Goal: Task Accomplishment & Management: Use online tool/utility

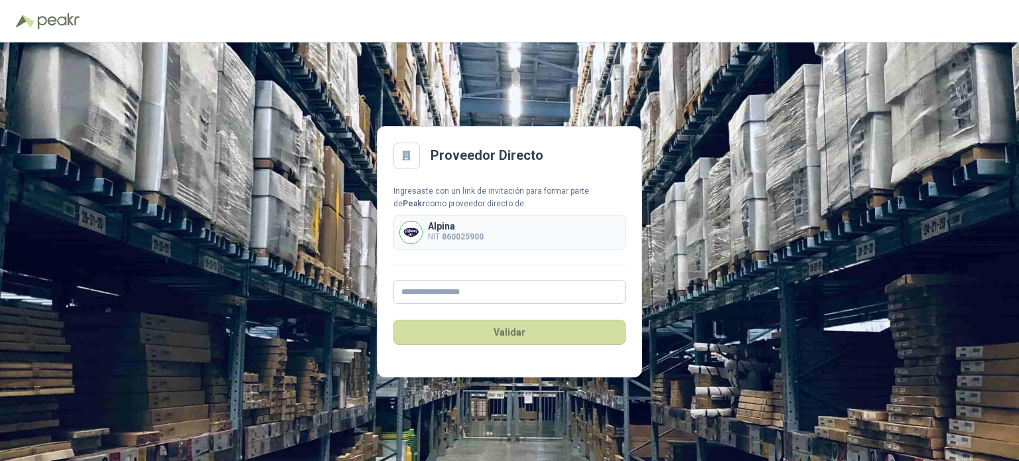
click at [475, 304] on div "Validar" at bounding box center [509, 332] width 232 height 57
click at [467, 289] on input "text" at bounding box center [509, 292] width 232 height 24
click at [417, 295] on input "text" at bounding box center [509, 292] width 232 height 24
click at [415, 285] on input "text" at bounding box center [509, 292] width 232 height 24
paste input "**********"
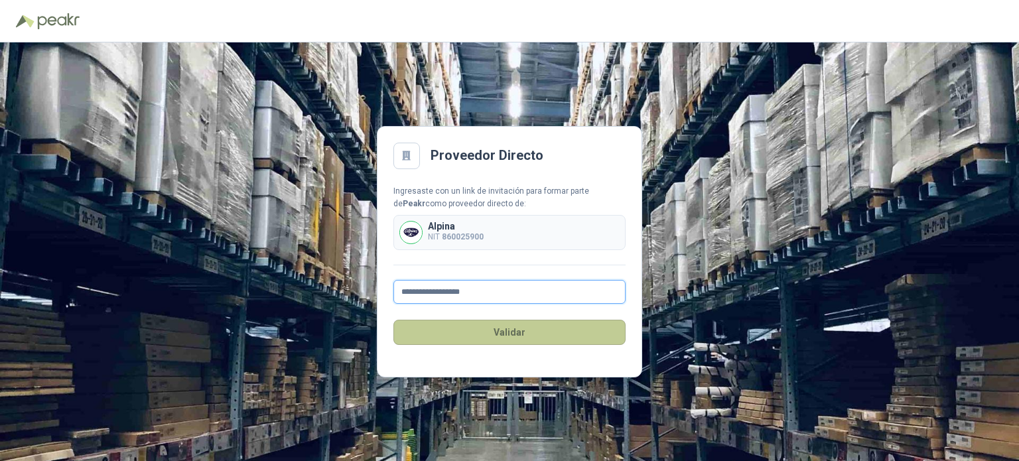
type input "**********"
click at [449, 330] on button "Validar" at bounding box center [509, 332] width 232 height 25
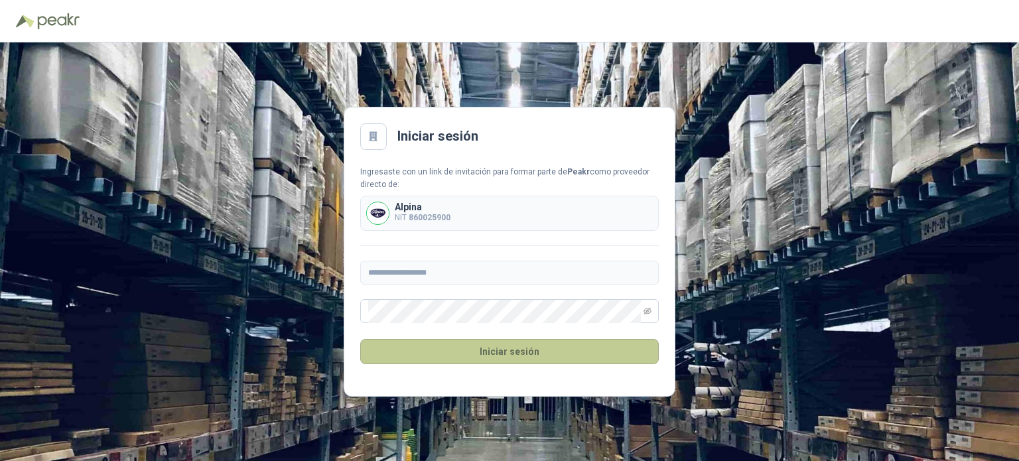
click at [444, 340] on button "Iniciar sesión" at bounding box center [509, 351] width 298 height 25
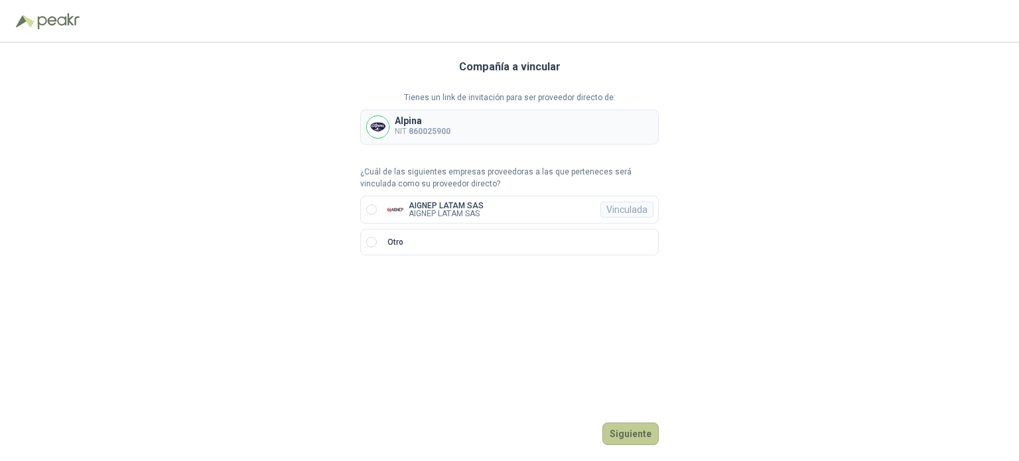
click at [630, 438] on button "Siguiente" at bounding box center [630, 433] width 56 height 23
click at [389, 204] on img at bounding box center [395, 210] width 16 height 16
click at [629, 439] on button "Ingresar" at bounding box center [632, 433] width 52 height 23
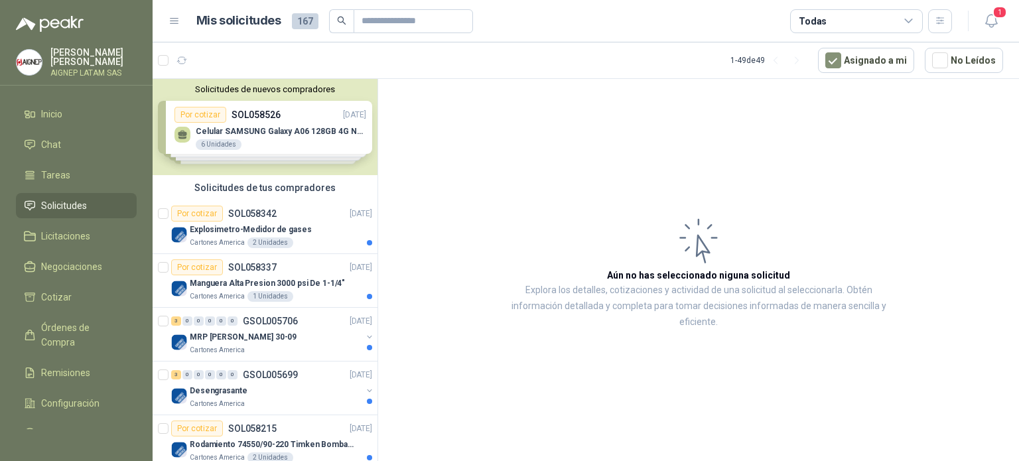
click at [257, 133] on div "Solicitudes de nuevos compradores Por cotizar SOL058526 [DATE] Celular SAMSUNG …" at bounding box center [265, 127] width 225 height 96
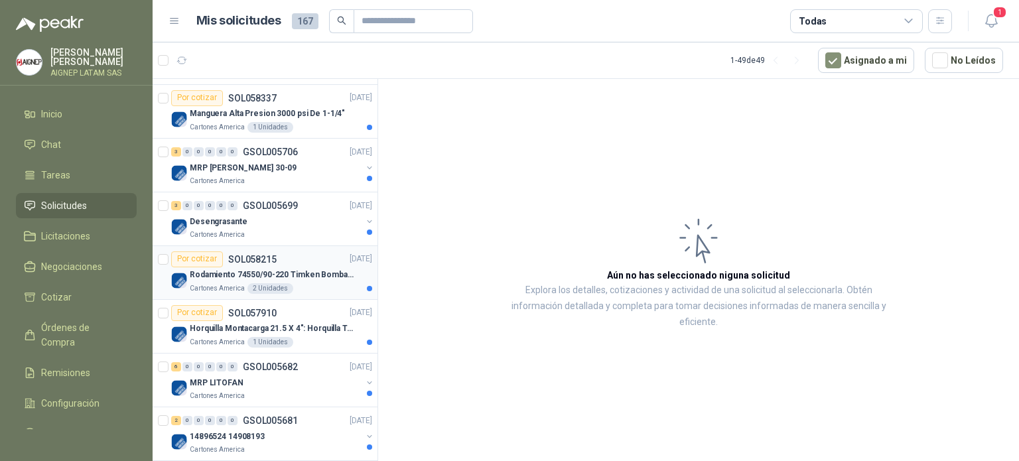
scroll to position [332, 0]
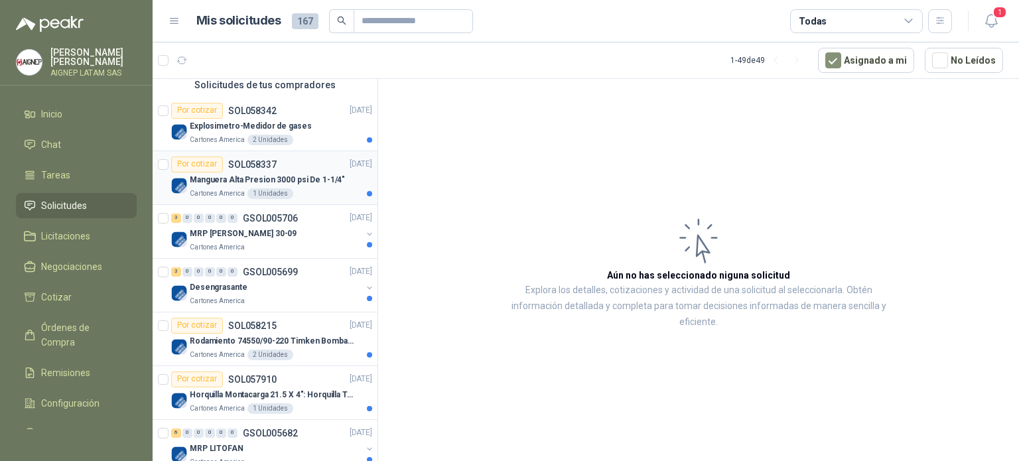
click at [240, 169] on p "SOL058337" at bounding box center [252, 164] width 48 height 9
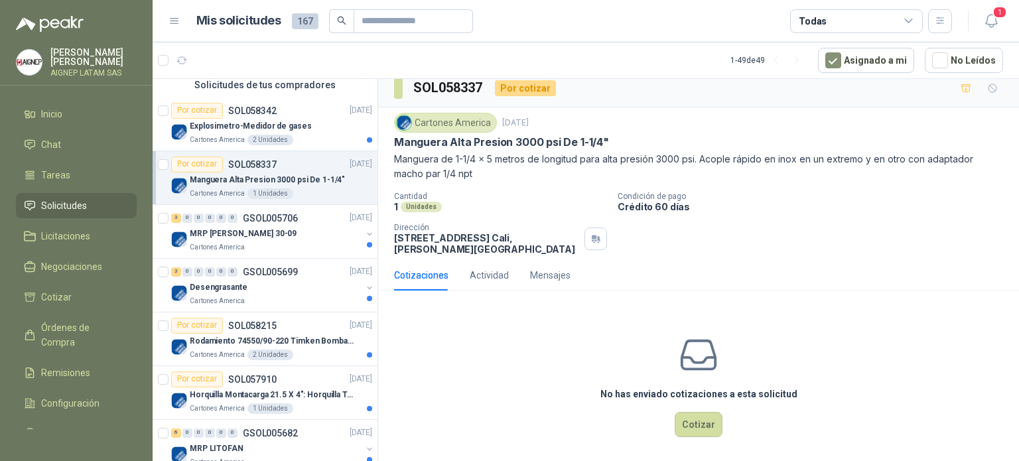
scroll to position [13, 0]
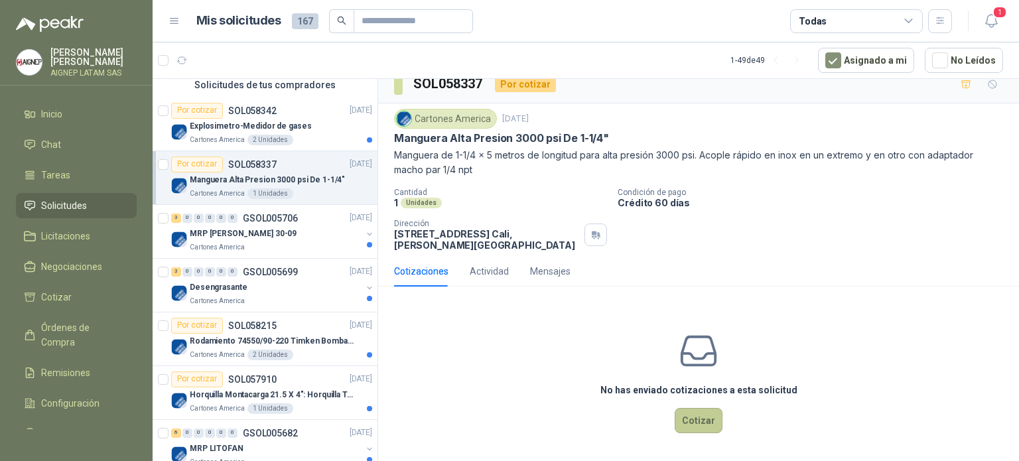
click at [706, 416] on button "Cotizar" at bounding box center [699, 420] width 48 height 25
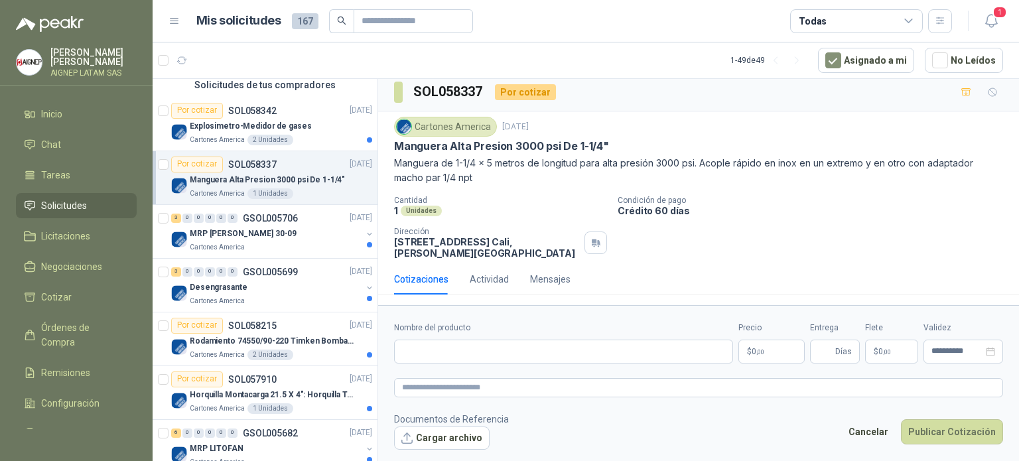
scroll to position [5, 0]
click at [491, 358] on input "Nombre del producto" at bounding box center [563, 352] width 339 height 24
click at [769, 357] on p "$ 0 ,00" at bounding box center [771, 352] width 66 height 24
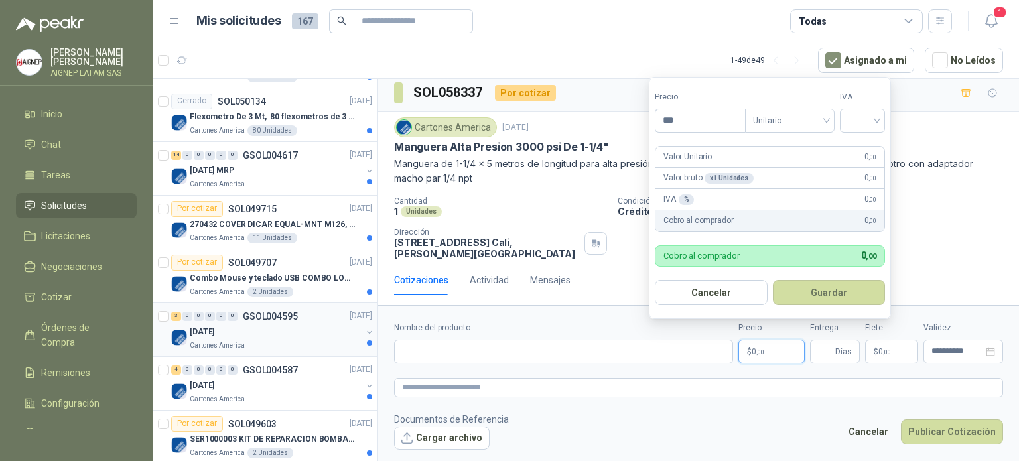
scroll to position [1393, 0]
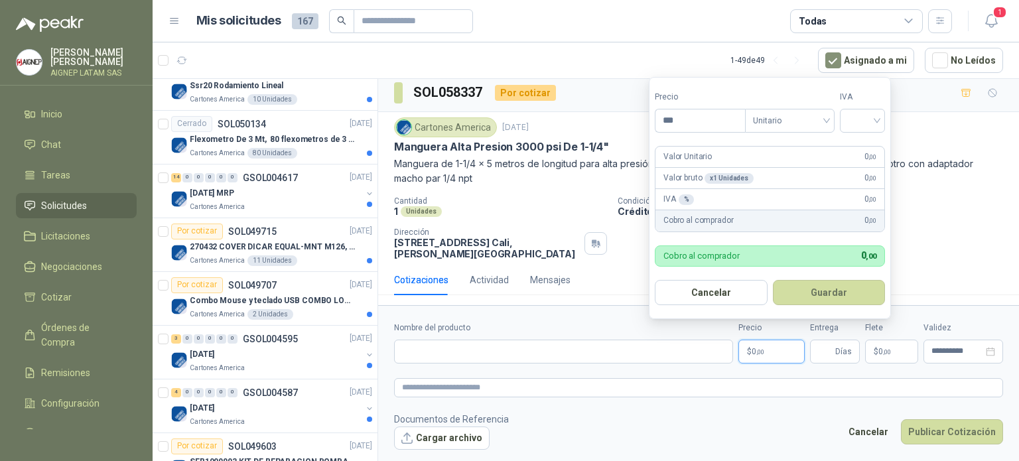
click at [554, 86] on div "SOL058337 Por cotizar" at bounding box center [698, 93] width 641 height 38
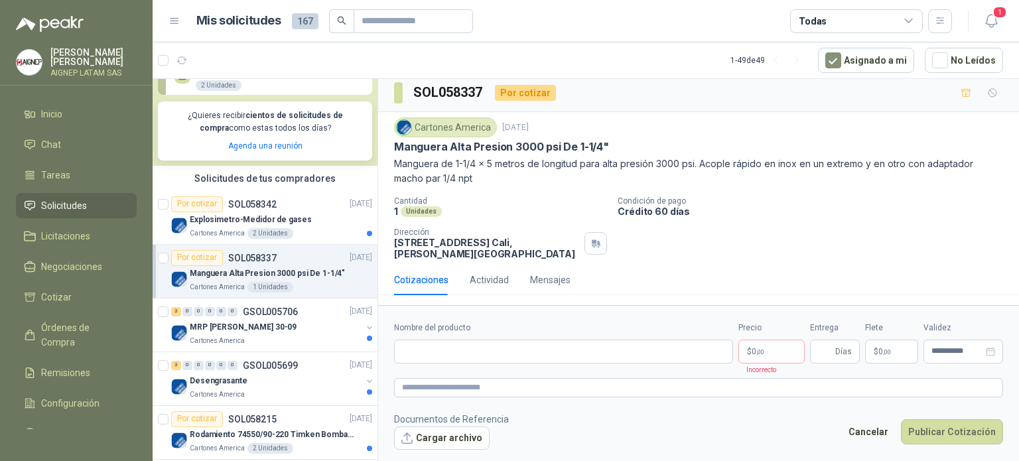
scroll to position [199, 0]
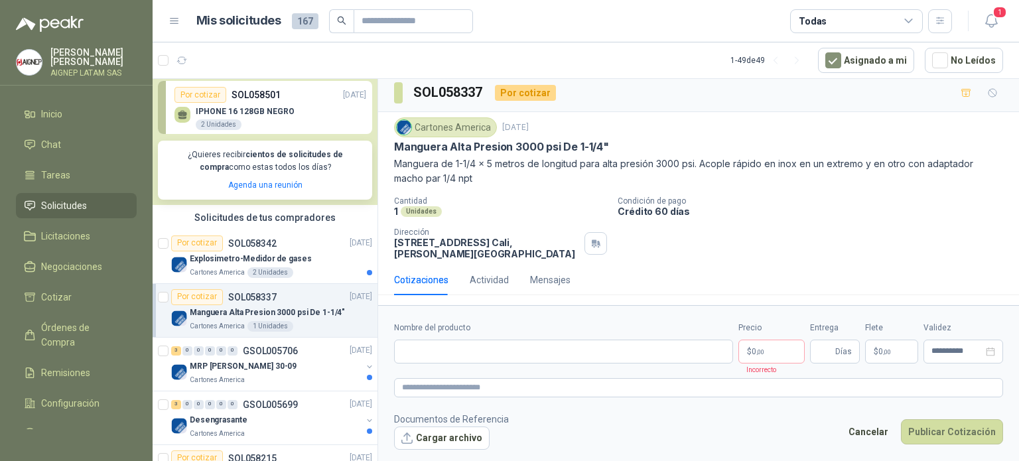
drag, startPoint x: 513, startPoint y: 241, endPoint x: 560, endPoint y: 237, distance: 46.5
click at [560, 237] on p "[STREET_ADDRESS][PERSON_NAME]" at bounding box center [486, 248] width 185 height 23
